Goal: Task Accomplishment & Management: Use online tool/utility

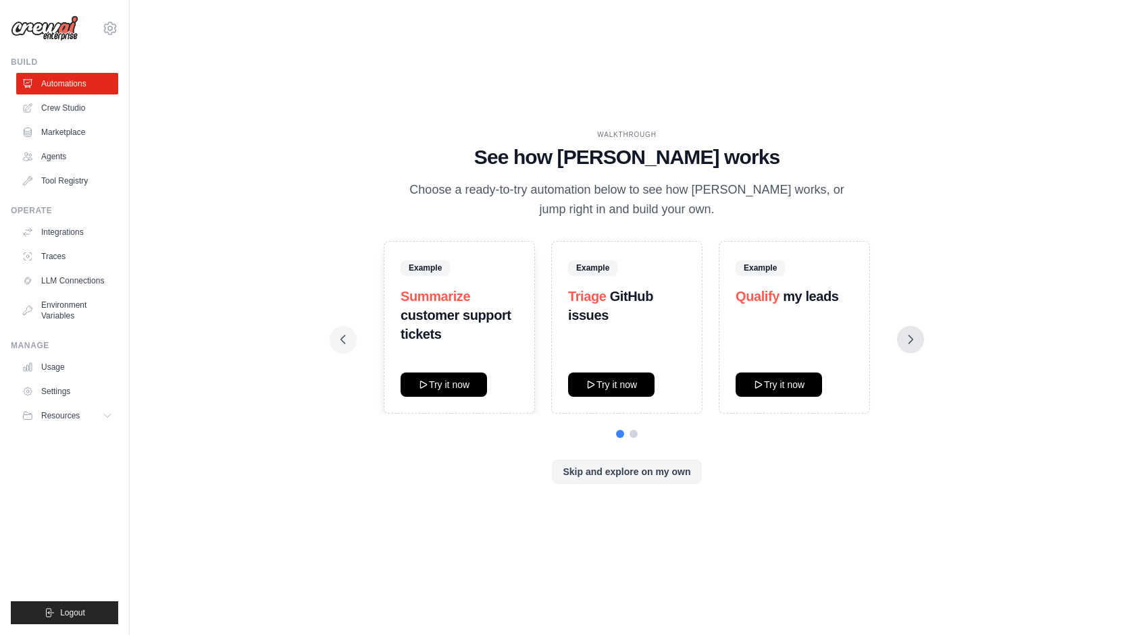
click at [910, 345] on icon at bounding box center [911, 340] width 14 height 14
click at [915, 345] on icon at bounding box center [911, 340] width 14 height 14
click at [346, 333] on icon at bounding box center [343, 340] width 14 height 14
click at [63, 115] on link "Crew Studio" at bounding box center [69, 108] width 102 height 22
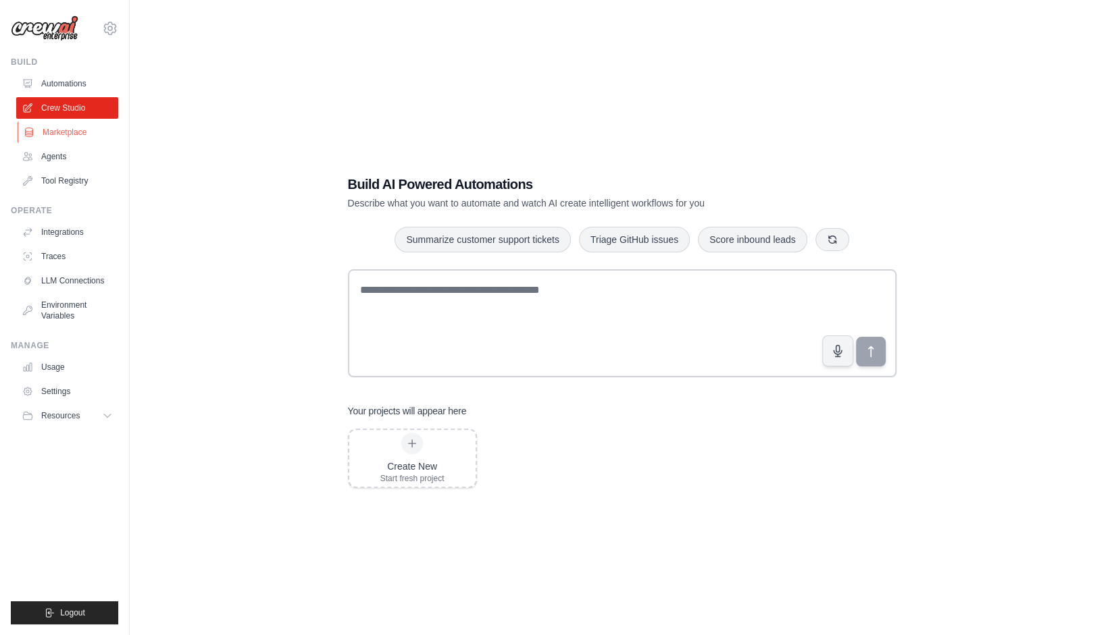
click at [72, 127] on link "Marketplace" at bounding box center [69, 133] width 102 height 22
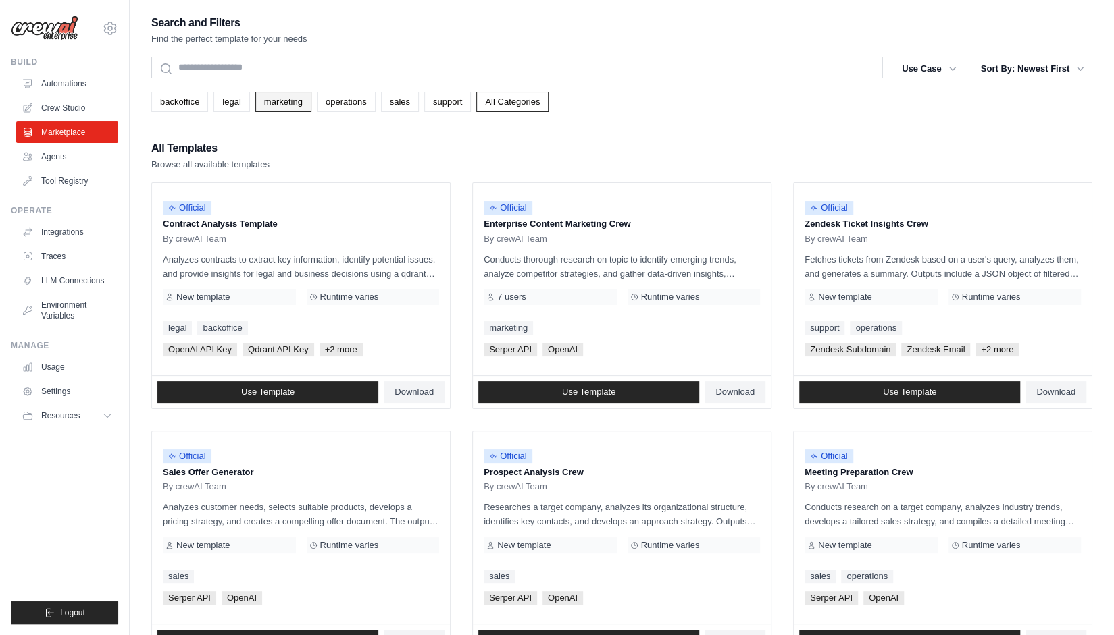
click at [289, 102] on link "marketing" at bounding box center [283, 102] width 56 height 20
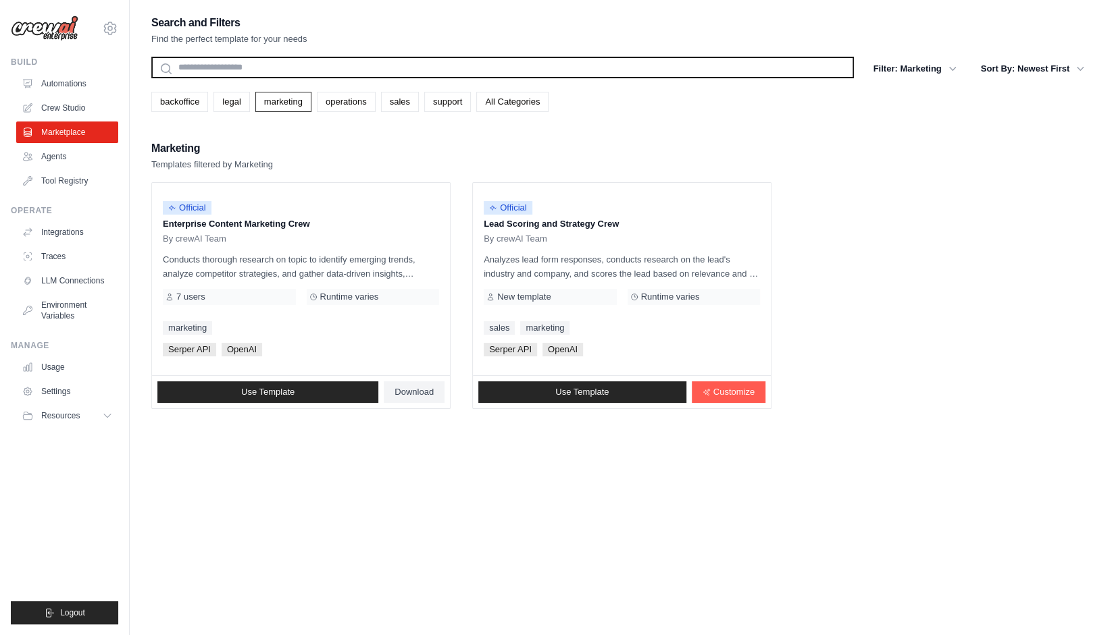
click at [239, 60] on input "text" at bounding box center [502, 68] width 702 height 22
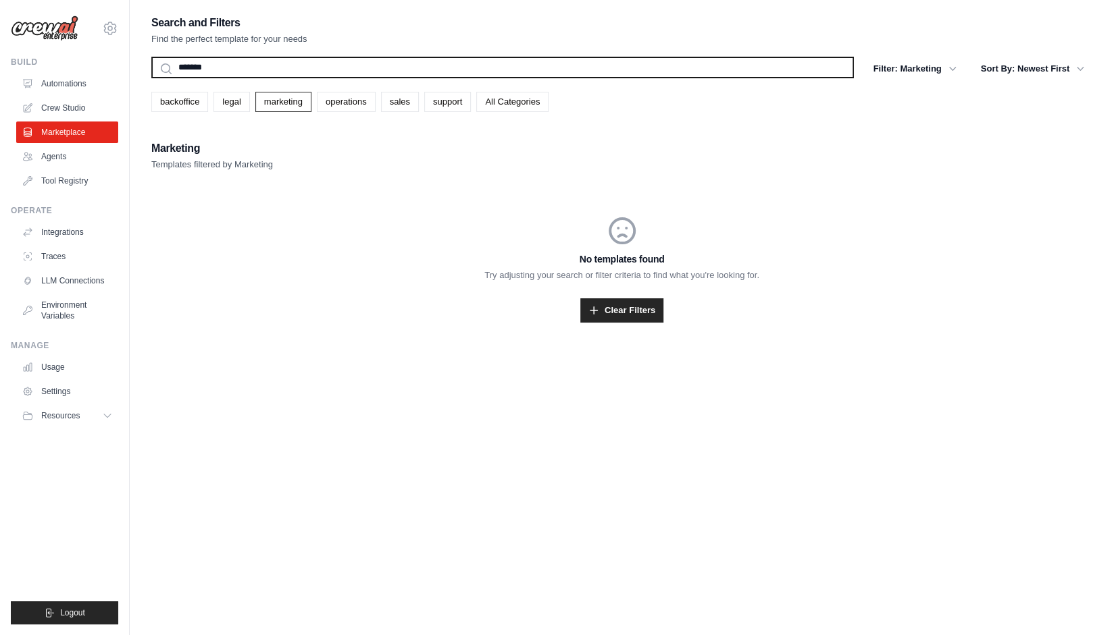
type input "*******"
click at [151, 78] on button "Search" at bounding box center [151, 78] width 1 height 1
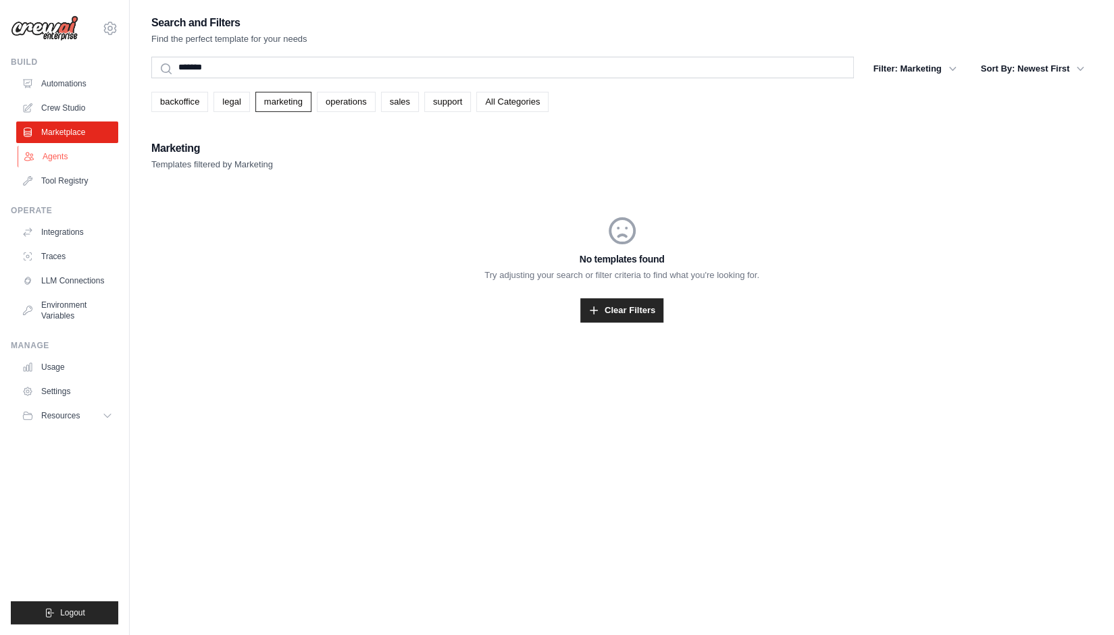
click at [76, 163] on link "Agents" at bounding box center [69, 157] width 102 height 22
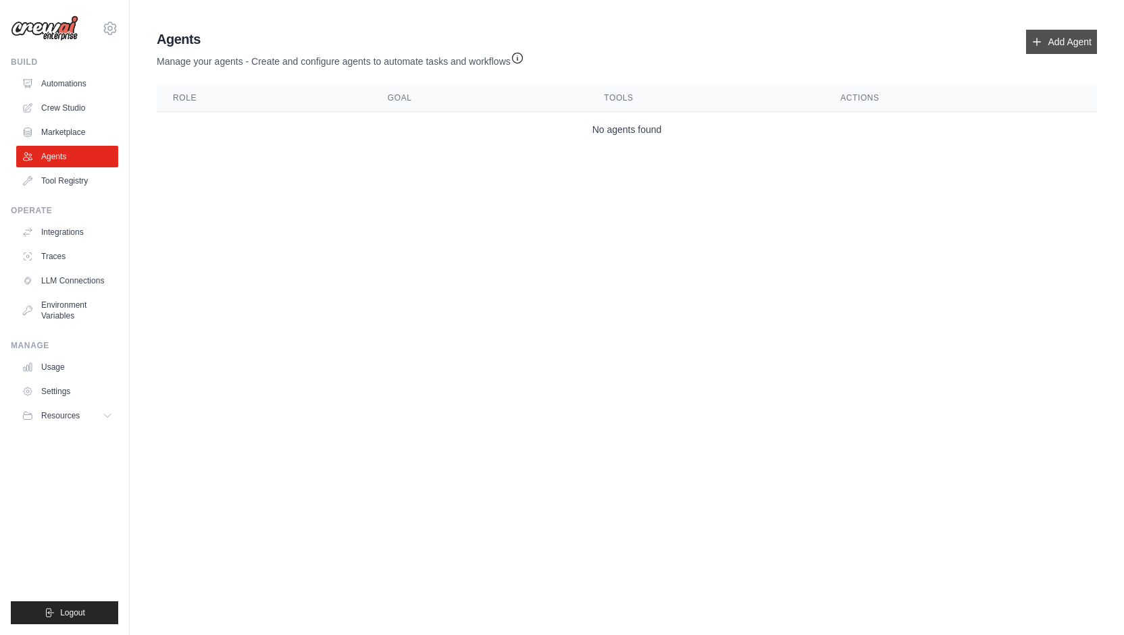
click at [1073, 33] on link "Add Agent" at bounding box center [1061, 42] width 71 height 24
click at [1068, 44] on link "Add Agent" at bounding box center [1061, 42] width 71 height 24
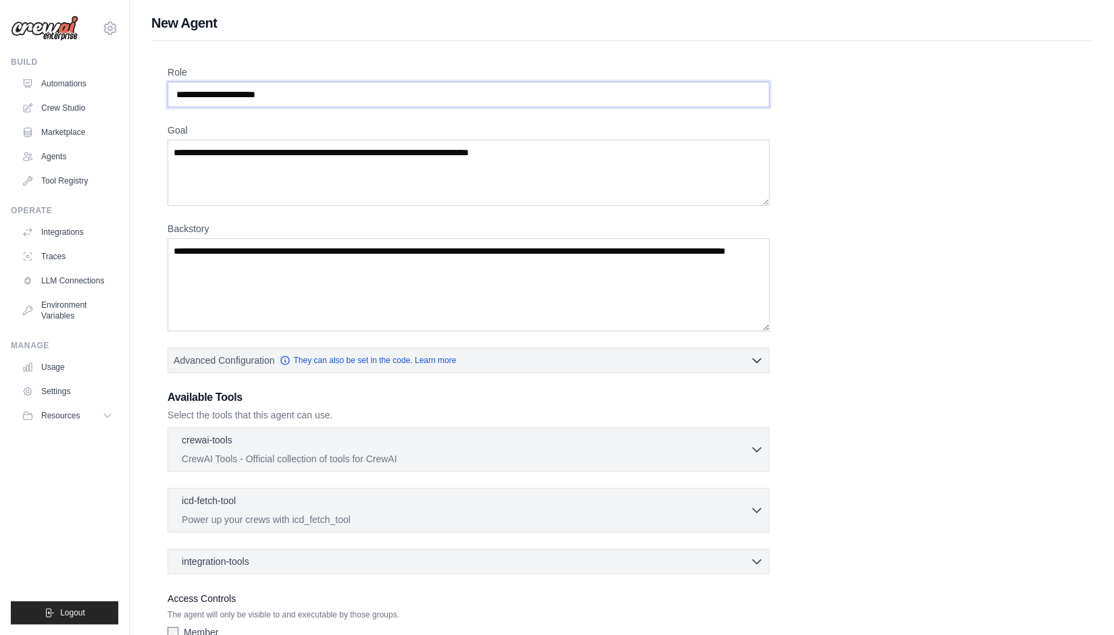
click at [325, 89] on input "Role" at bounding box center [468, 95] width 602 height 26
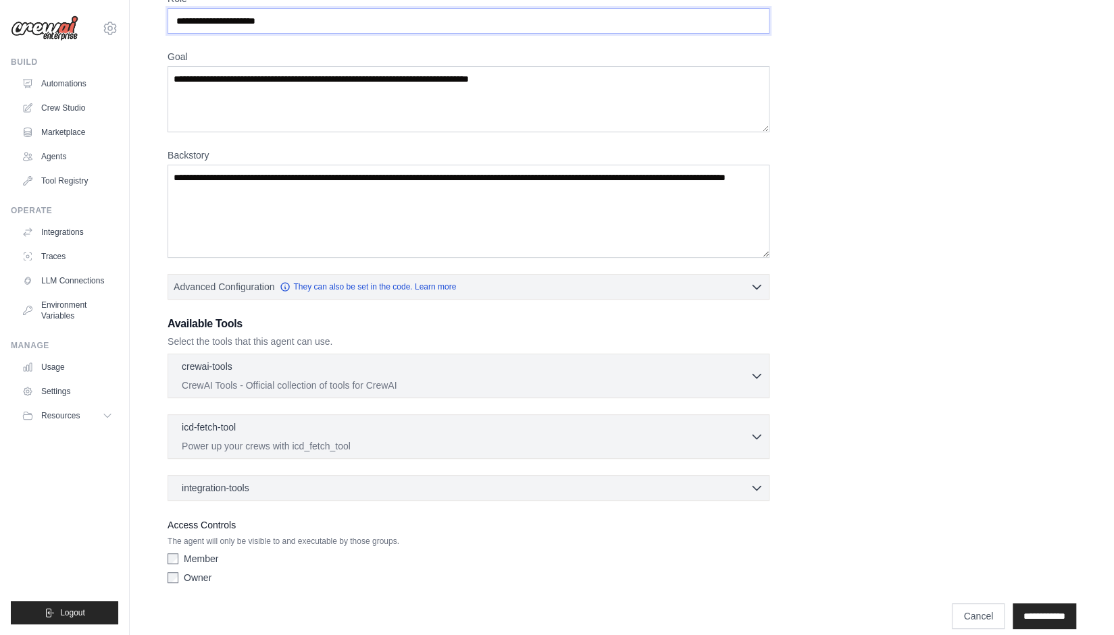
scroll to position [85, 0]
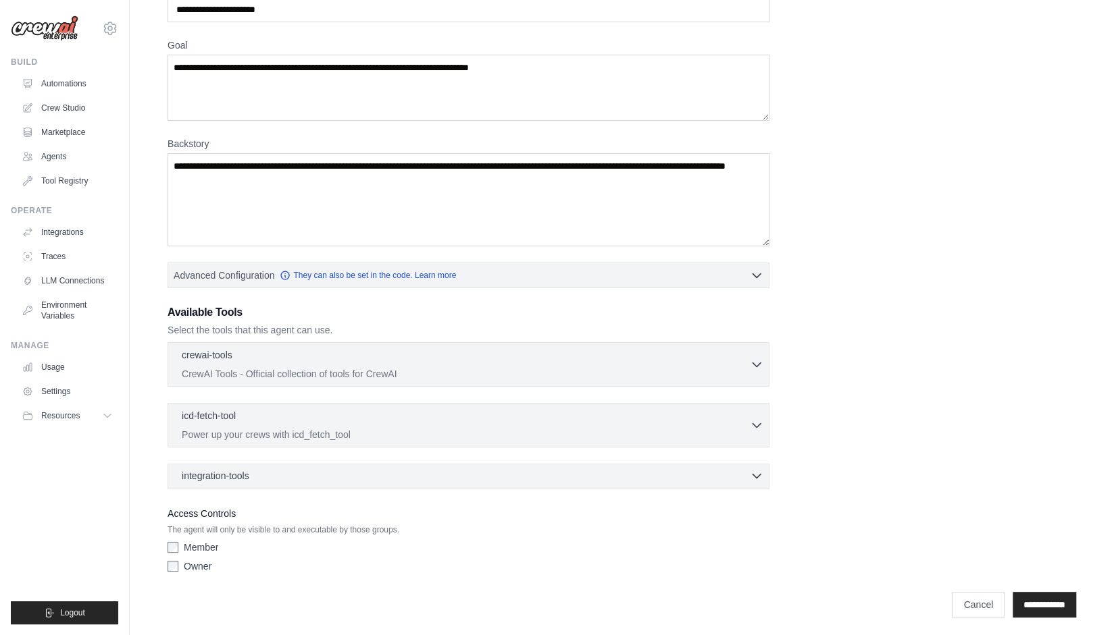
click at [289, 475] on div "integration-tools 0 selected" at bounding box center [472, 476] width 581 height 14
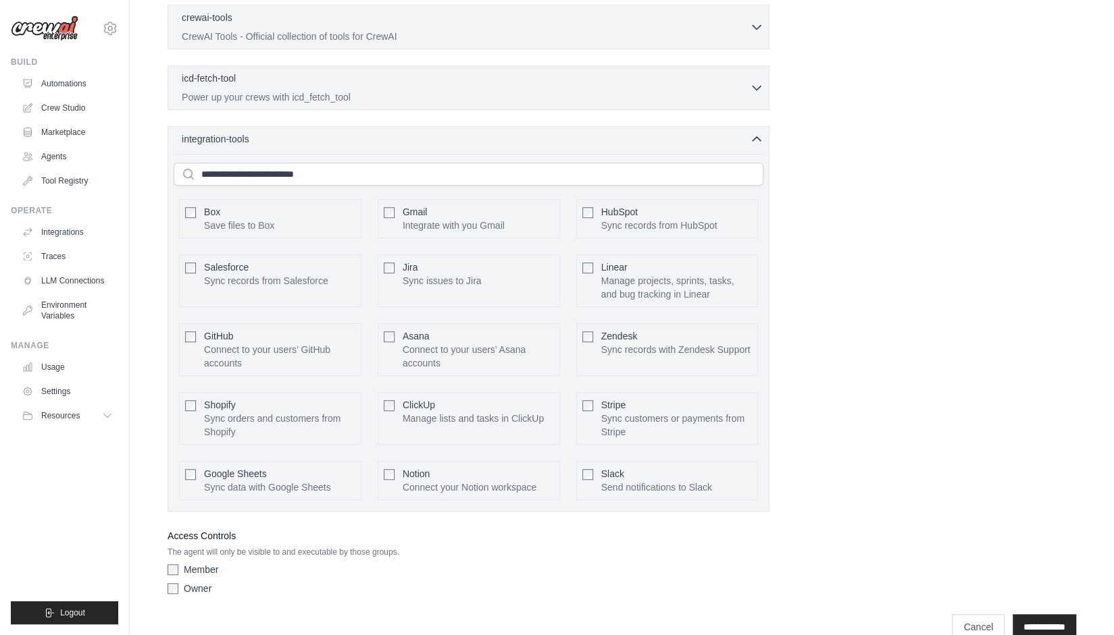
scroll to position [355, 0]
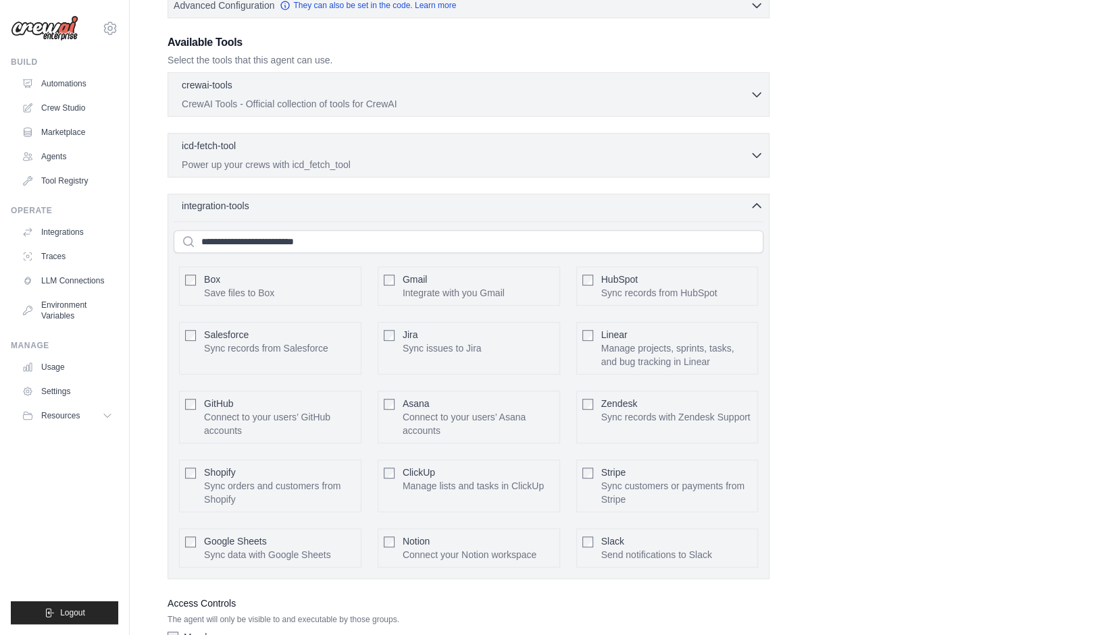
click at [758, 204] on icon "button" at bounding box center [756, 206] width 8 height 4
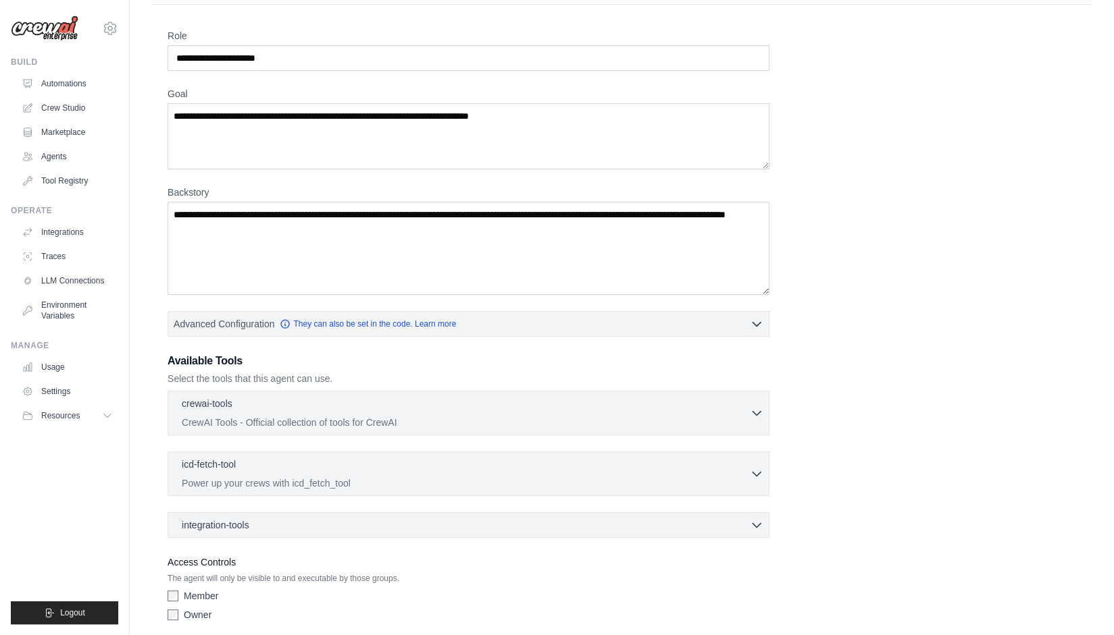
scroll to position [0, 0]
